Goal: Task Accomplishment & Management: Complete application form

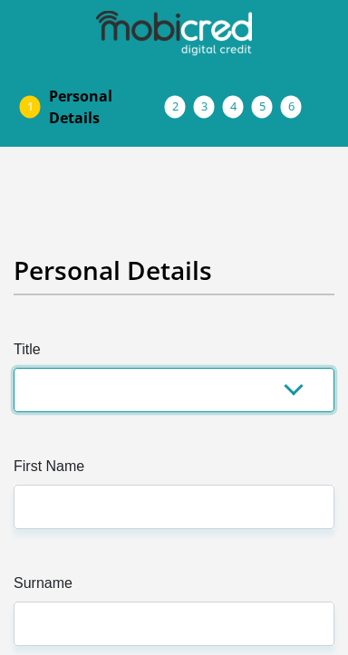
click at [58, 393] on select "Mr Ms Mrs Dr [PERSON_NAME]" at bounding box center [174, 390] width 321 height 44
select select "Ms"
click at [14, 368] on select "Mr Ms Mrs Dr [PERSON_NAME]" at bounding box center [174, 390] width 321 height 44
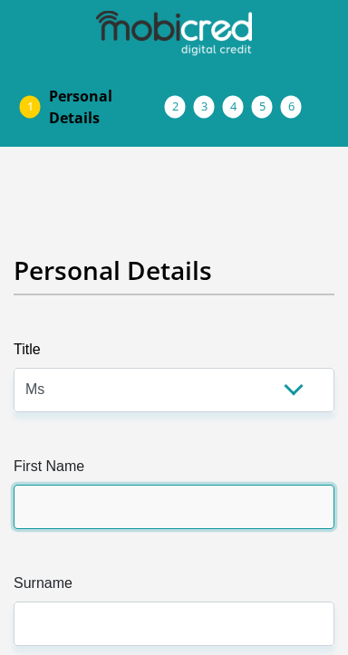
click at [78, 500] on input "First Name" at bounding box center [174, 507] width 321 height 44
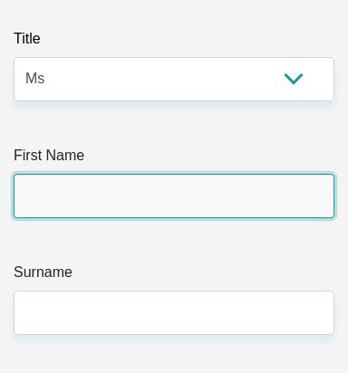
scroll to position [319, 0]
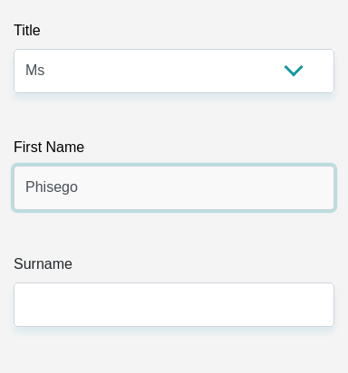
type input "Phisego"
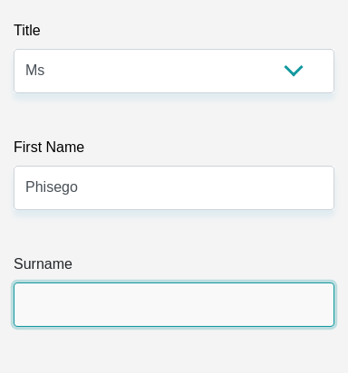
click at [109, 297] on input "Surname" at bounding box center [174, 305] width 321 height 44
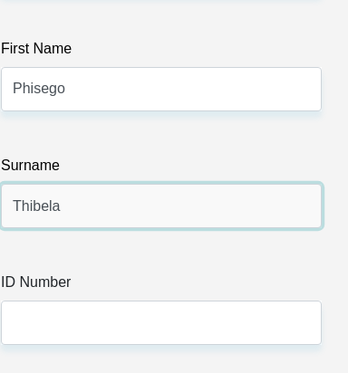
scroll to position [418, 0]
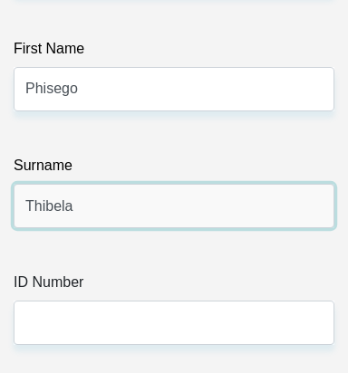
type input "Thibela"
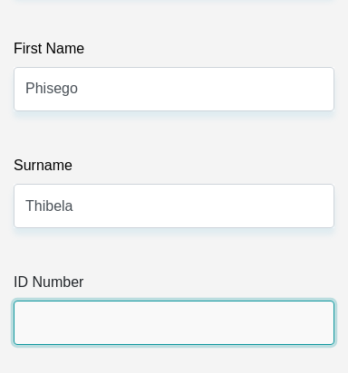
click at [109, 320] on input "ID Number" at bounding box center [174, 323] width 321 height 44
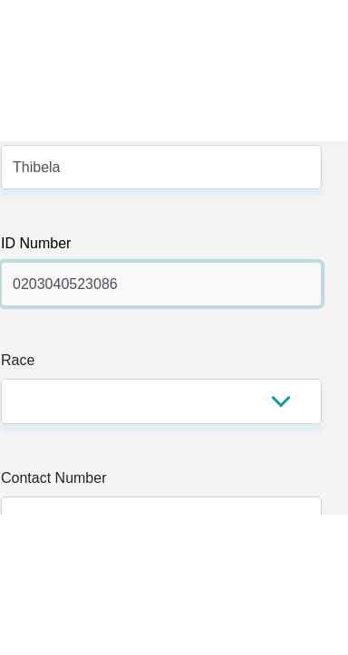
scroll to position [598, 11]
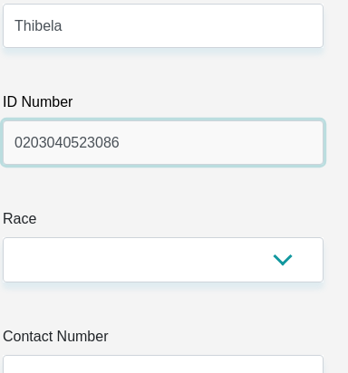
type input "0203040523086"
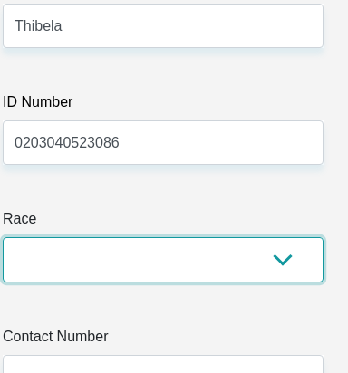
click at [110, 263] on select "Black Coloured Indian White Other" at bounding box center [163, 259] width 321 height 44
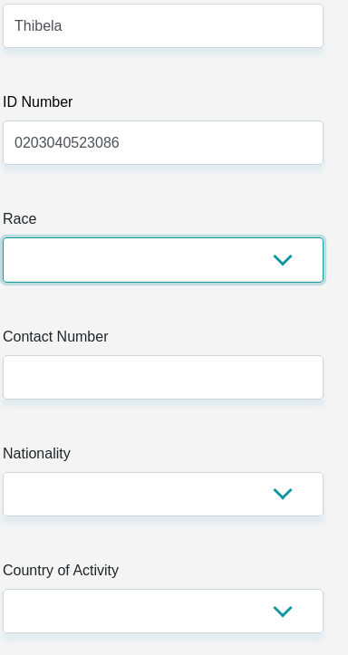
select select "1"
click at [3, 237] on select "Black Coloured Indian White Other" at bounding box center [163, 259] width 321 height 44
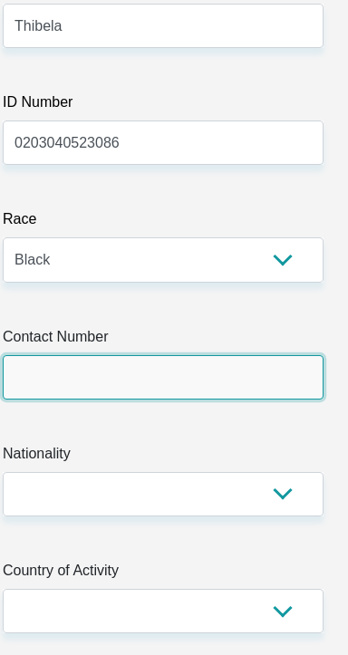
click at [64, 369] on input "Contact Number" at bounding box center [163, 377] width 321 height 44
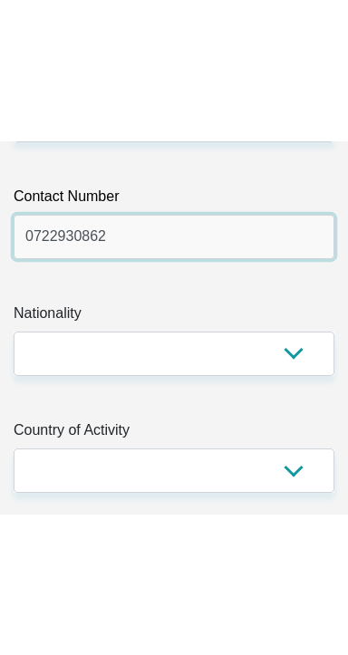
scroll to position [881, 0]
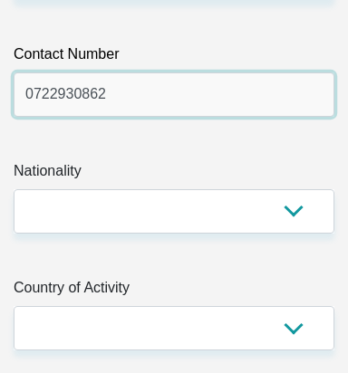
type input "0722930862"
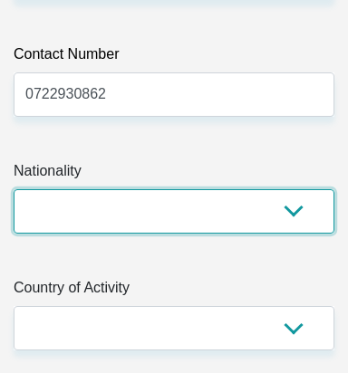
click at [39, 204] on select "[GEOGRAPHIC_DATA] [GEOGRAPHIC_DATA] [GEOGRAPHIC_DATA] [GEOGRAPHIC_DATA] [GEOGRA…" at bounding box center [174, 211] width 321 height 44
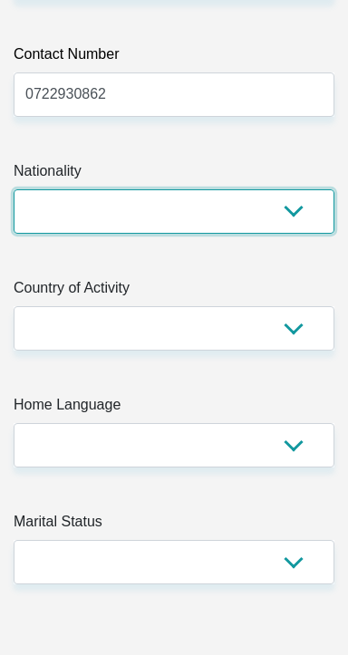
select select "ZAF"
click at [14, 189] on select "[GEOGRAPHIC_DATA] [GEOGRAPHIC_DATA] [GEOGRAPHIC_DATA] [GEOGRAPHIC_DATA] [GEOGRA…" at bounding box center [174, 211] width 321 height 44
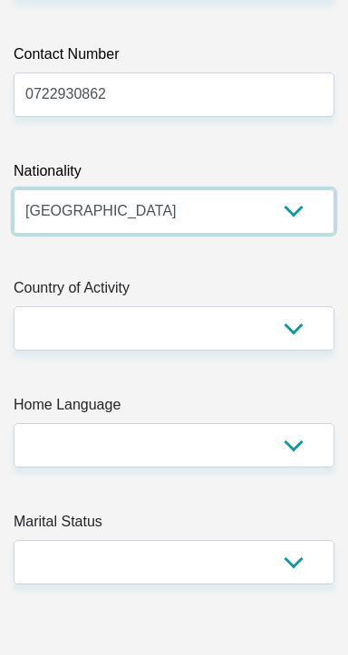
scroll to position [927, 0]
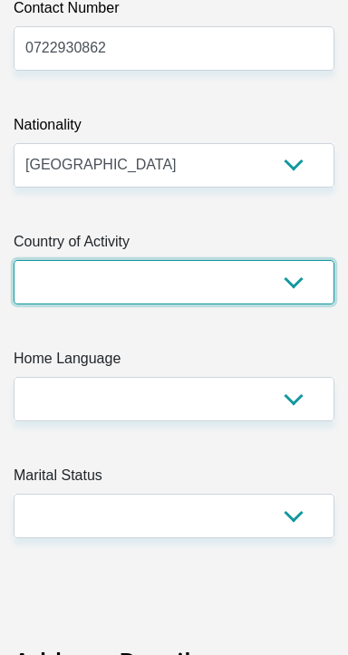
click at [48, 276] on select "[GEOGRAPHIC_DATA] [GEOGRAPHIC_DATA] [GEOGRAPHIC_DATA] [GEOGRAPHIC_DATA] [GEOGRA…" at bounding box center [174, 282] width 321 height 44
select select "ZAF"
click at [14, 260] on select "[GEOGRAPHIC_DATA] [GEOGRAPHIC_DATA] [GEOGRAPHIC_DATA] [GEOGRAPHIC_DATA] [GEOGRA…" at bounding box center [174, 282] width 321 height 44
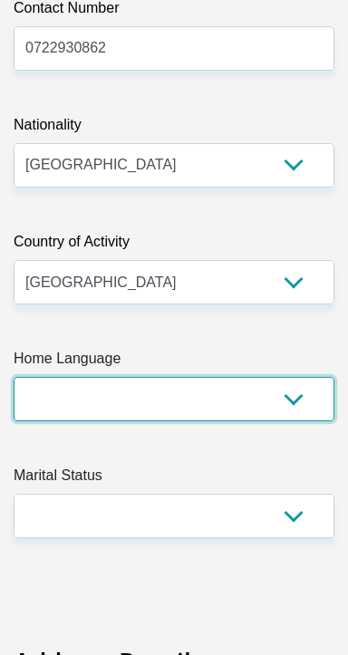
click at [53, 392] on select "Afrikaans English Sepedi South Ndebele Southern Sotho Swati Tsonga Tswana Venda…" at bounding box center [174, 399] width 321 height 44
select select "nso"
click at [14, 377] on select "Afrikaans English Sepedi South Ndebele Southern Sotho Swati Tsonga Tswana Venda…" at bounding box center [174, 399] width 321 height 44
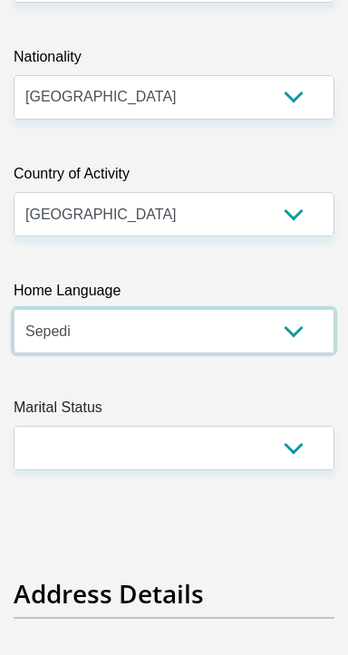
scroll to position [998, 0]
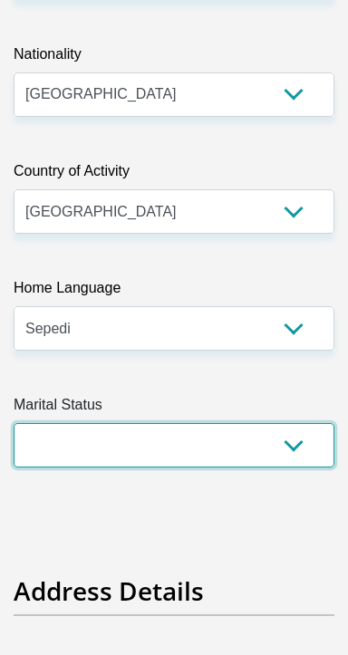
click at [73, 441] on select "Married ANC Single Divorced Widowed Married COP or Customary Law" at bounding box center [174, 445] width 321 height 44
select select "2"
click at [14, 423] on select "Married ANC Single Divorced Widowed Married COP or Customary Law" at bounding box center [174, 445] width 321 height 44
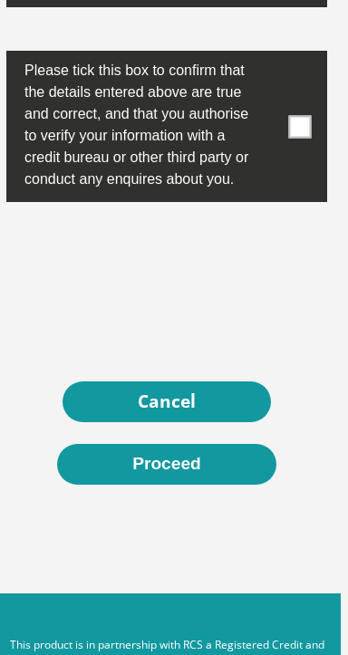
scroll to position [9783, 13]
